Goal: Submit feedback/report problem

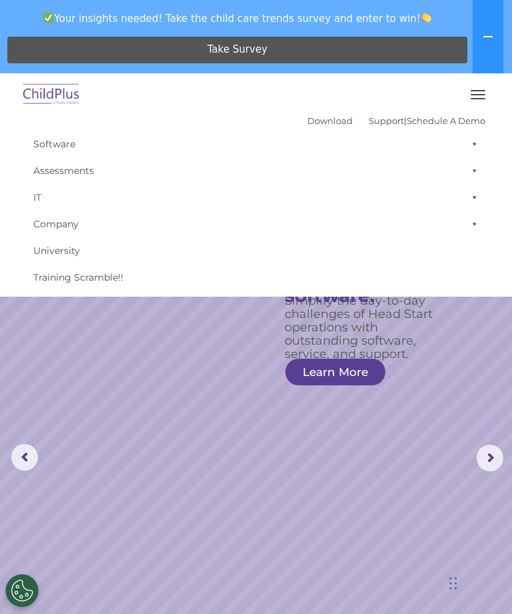
select select "MEDIUM"
click at [482, 91] on button "button" at bounding box center [478, 94] width 28 height 21
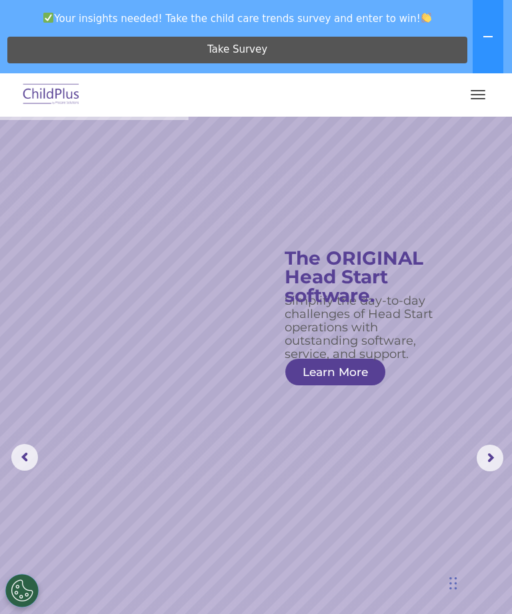
click at [43, 89] on img at bounding box center [51, 94] width 63 height 31
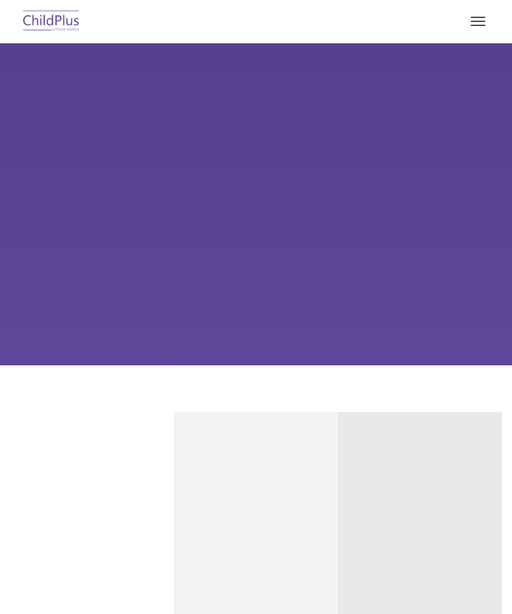
scroll to position [270, 0]
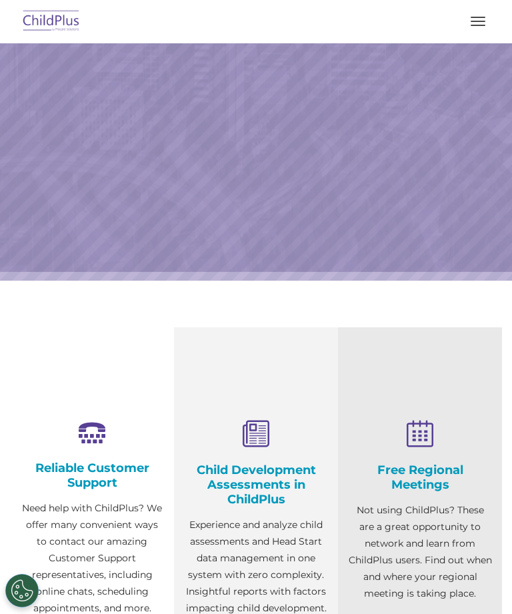
select select "MEDIUM"
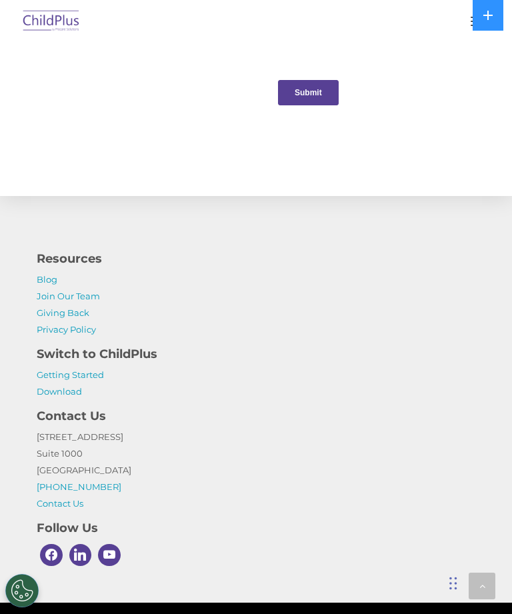
scroll to position [1901, 0]
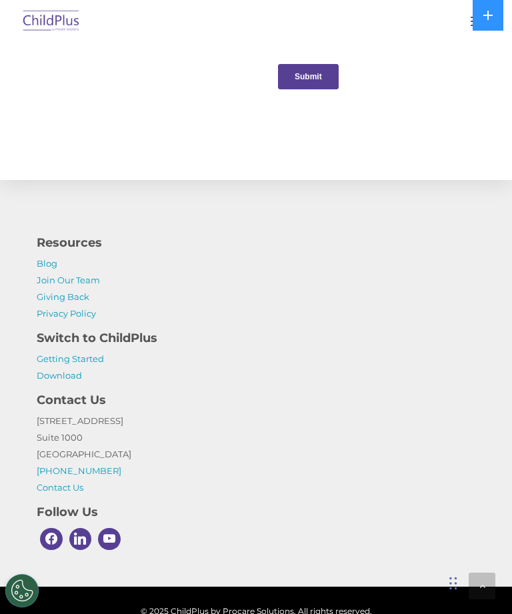
click at [310, 82] on input "Submit" at bounding box center [308, 76] width 61 height 25
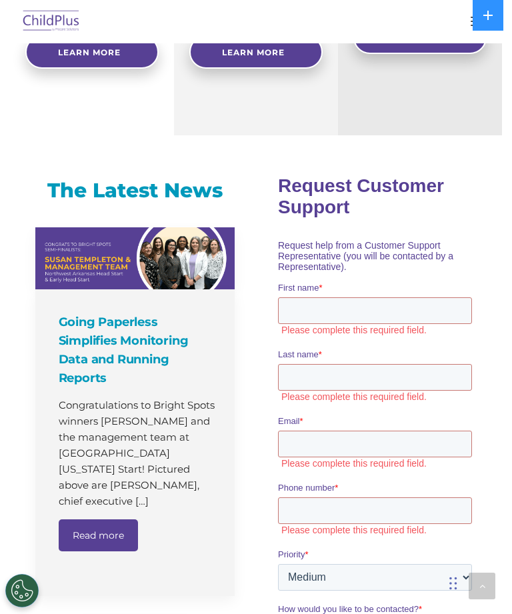
scroll to position [1045, 0]
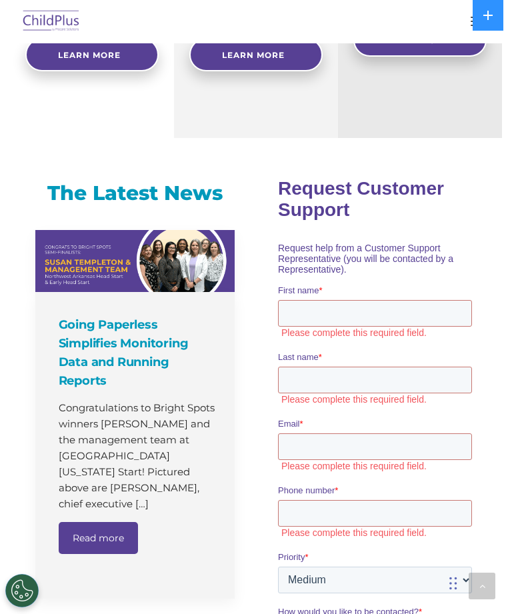
click at [502, 9] on button at bounding box center [488, 15] width 31 height 31
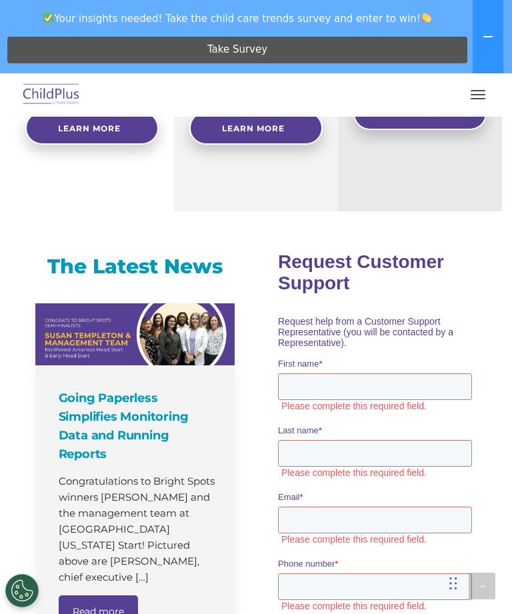
click at [236, 48] on span "Take Survey" at bounding box center [237, 49] width 60 height 23
click at [482, 93] on button "button" at bounding box center [478, 94] width 28 height 21
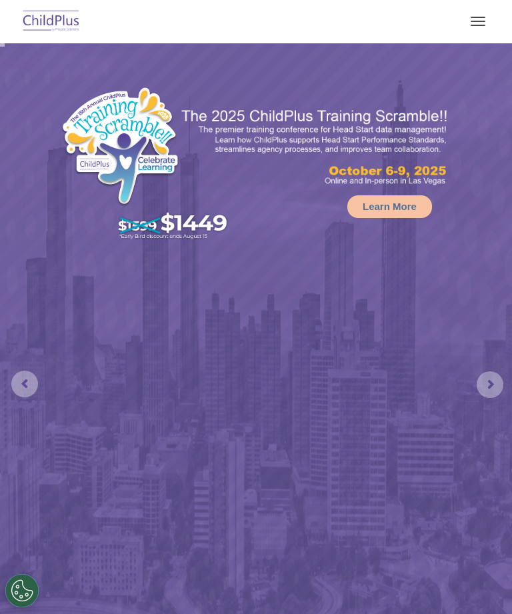
select select "MEDIUM"
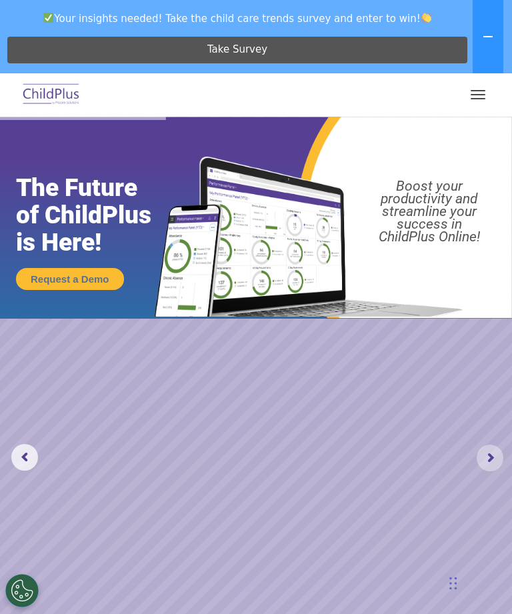
click at [497, 452] on rs-arrow at bounding box center [490, 458] width 27 height 27
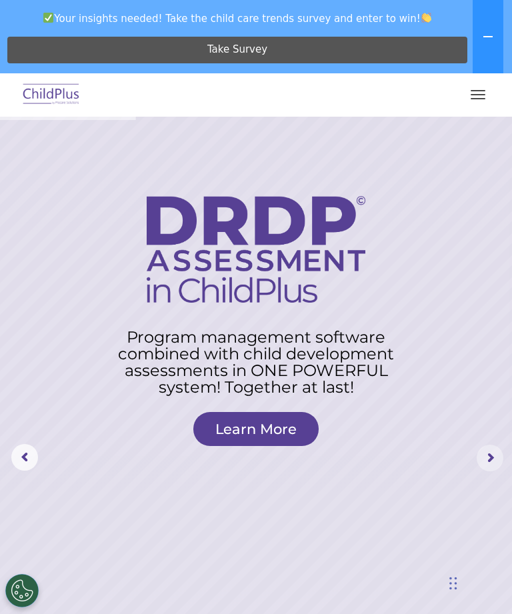
click at [498, 455] on rs-arrow at bounding box center [490, 458] width 27 height 27
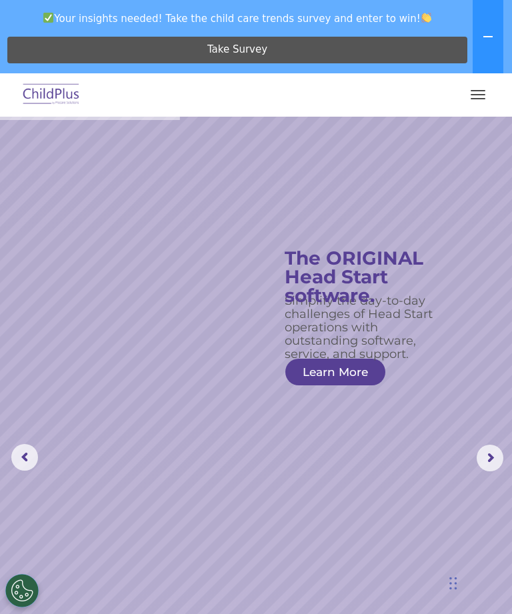
click at [498, 31] on button at bounding box center [488, 36] width 31 height 73
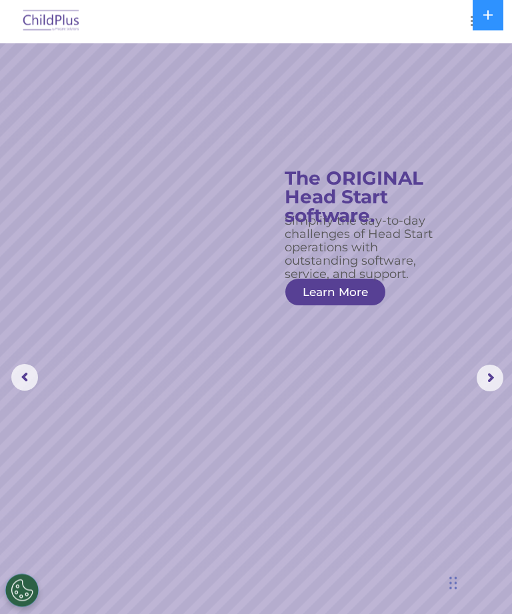
scroll to position [7, 0]
click at [500, 374] on rs-arrow at bounding box center [490, 378] width 27 height 27
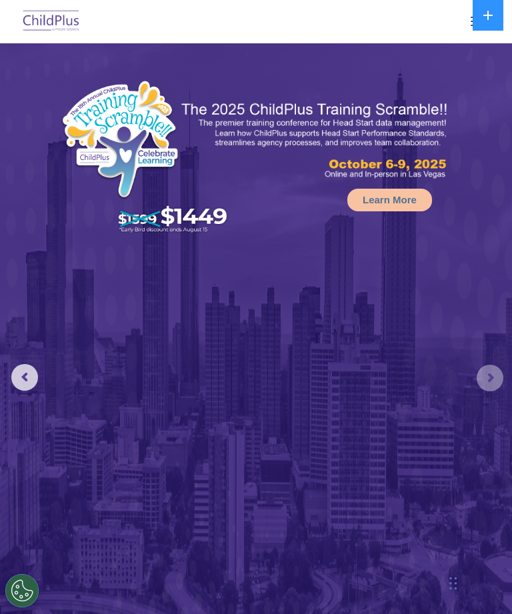
click at [493, 379] on rs-arrow at bounding box center [490, 378] width 27 height 27
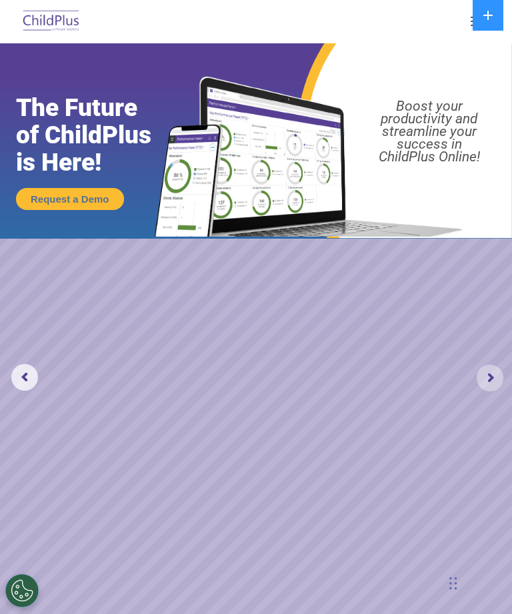
click at [496, 372] on rs-arrow at bounding box center [490, 378] width 27 height 27
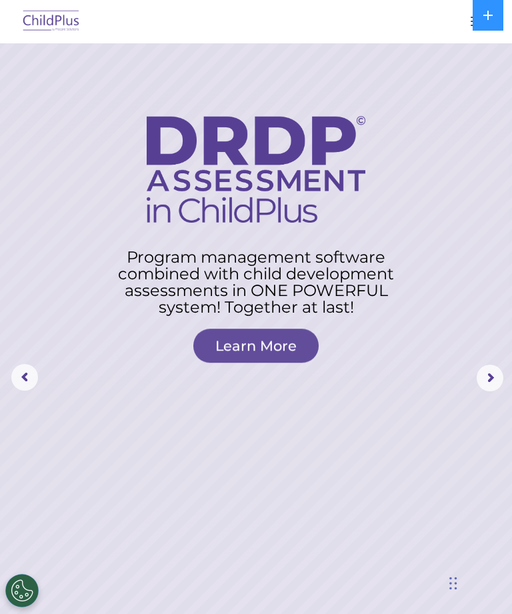
click at [492, 381] on rs-arrow at bounding box center [490, 378] width 27 height 27
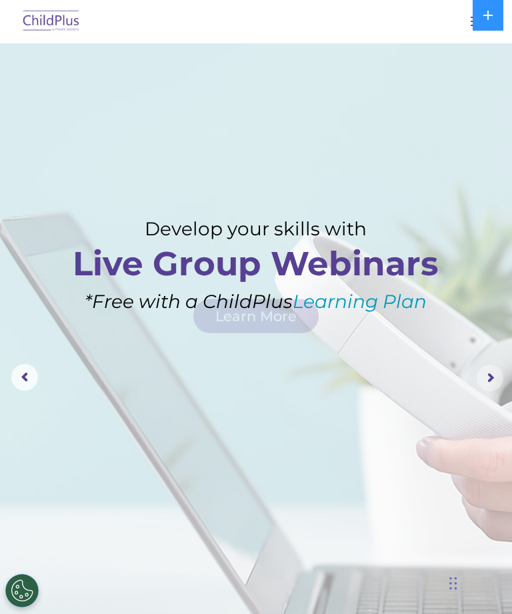
click at [490, 380] on rs-arrow at bounding box center [490, 378] width 27 height 27
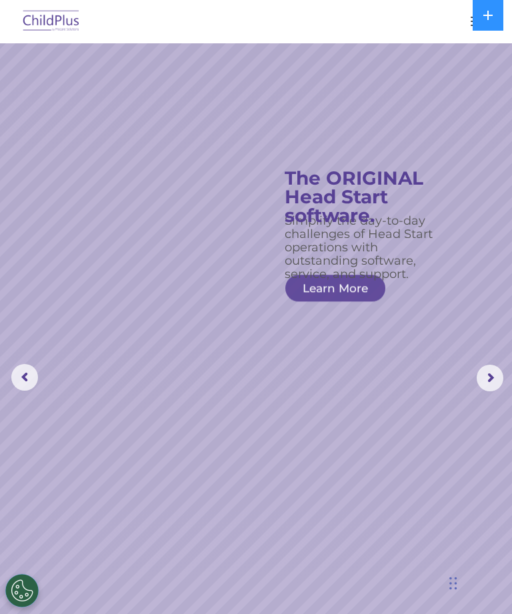
click at [495, 376] on rs-arrow at bounding box center [490, 378] width 27 height 27
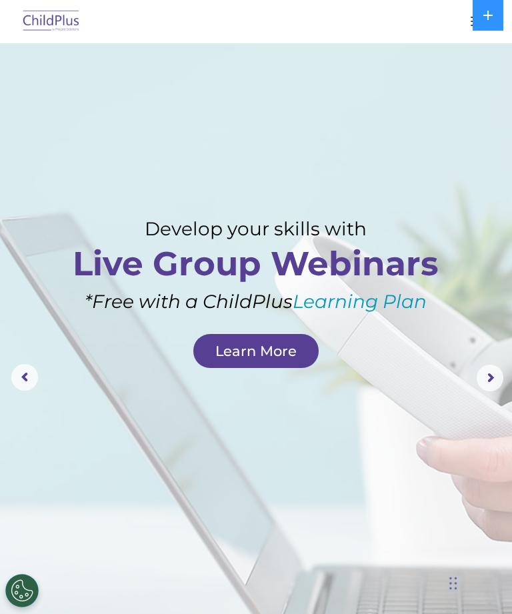
click at [496, 21] on button at bounding box center [488, 15] width 31 height 31
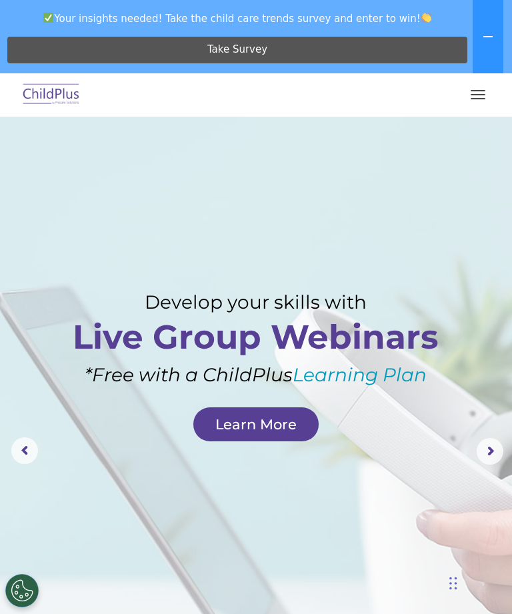
click at [280, 45] on link "Take Survey" at bounding box center [237, 50] width 460 height 27
